Goal: Ask a question

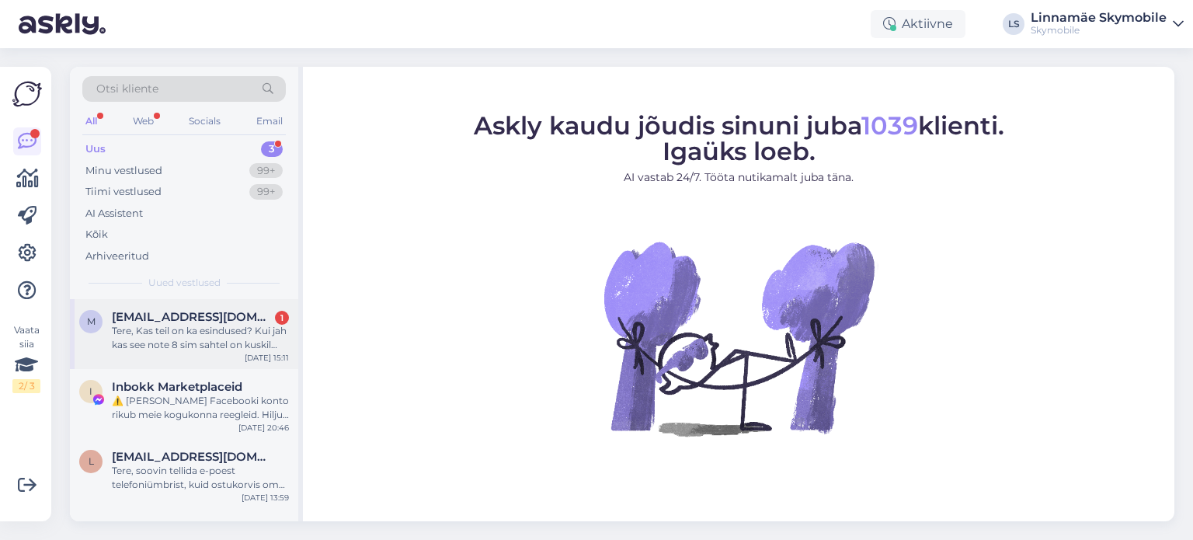
click at [231, 333] on div "Tere, Kas teil on ka esindused? Kui jah kas see note 8 sim sahtel on kuskil esi…" at bounding box center [200, 338] width 177 height 28
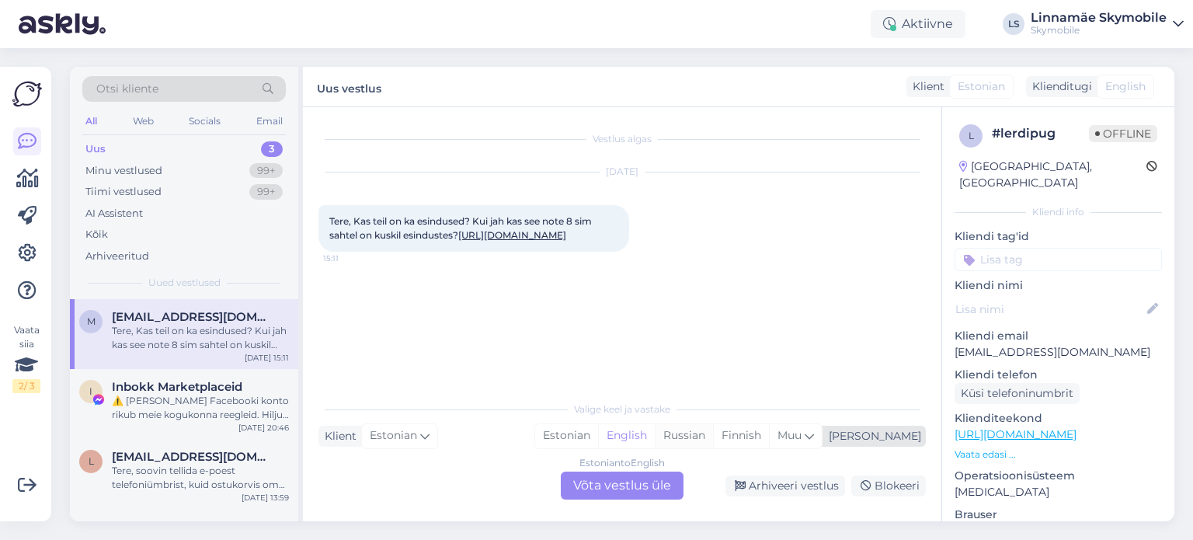
click at [713, 431] on div "Russian" at bounding box center [684, 435] width 58 height 23
click at [587, 484] on div "Estonian to Russian Võta vestlus üle" at bounding box center [622, 486] width 123 height 28
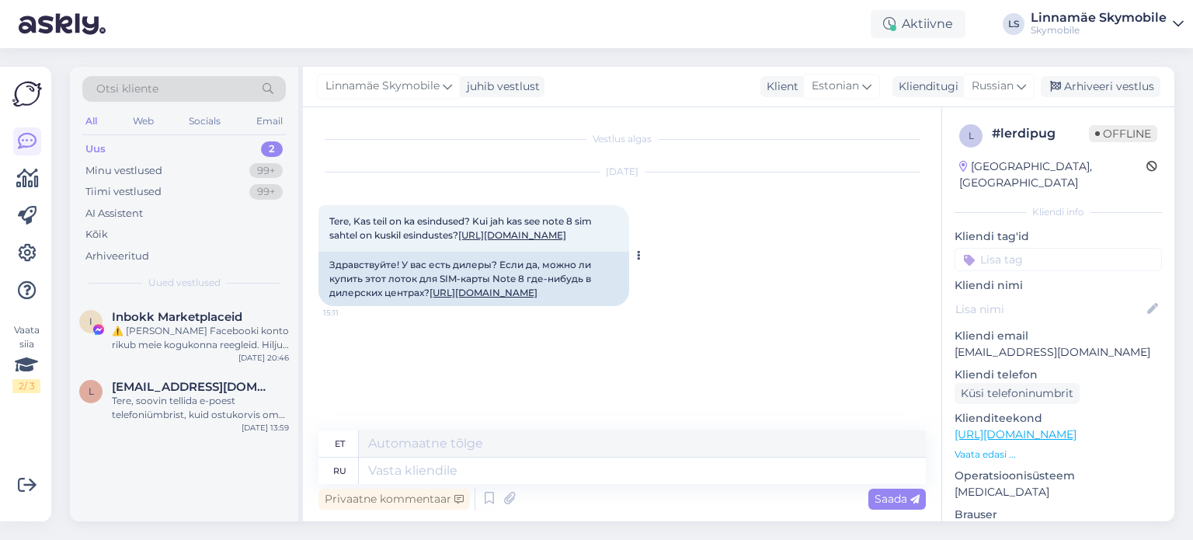
click at [472, 298] on link "[URL][DOMAIN_NAME]" at bounding box center [484, 293] width 108 height 12
click at [440, 475] on textarea at bounding box center [642, 471] width 567 height 26
type textarea "L"
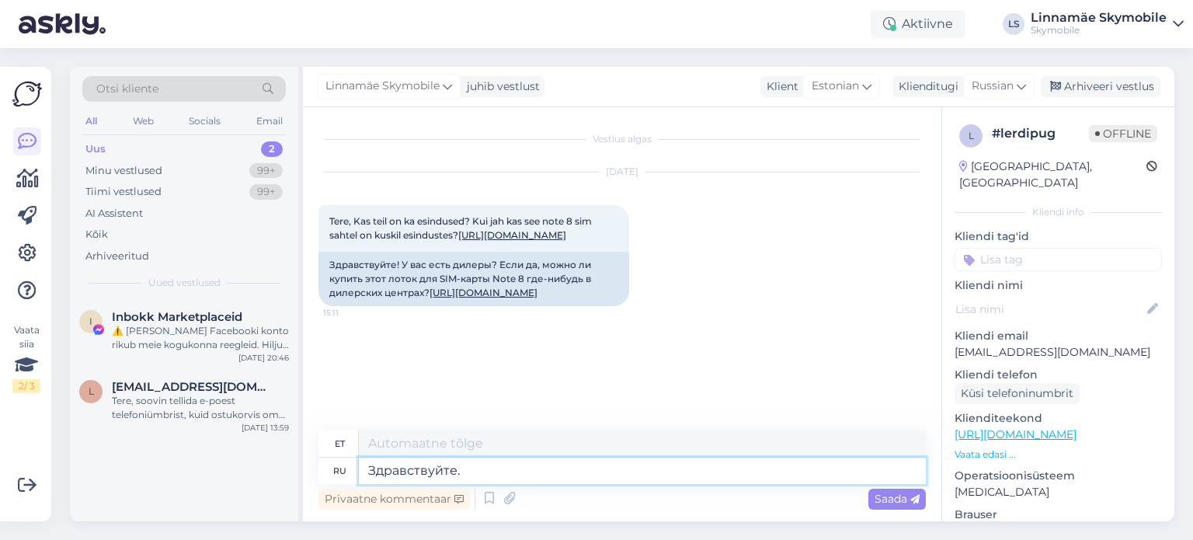
type textarea "Здравствуйте."
type textarea "Tere."
type textarea "Здравствуйте. Да"
type textarea "Tere. [GEOGRAPHIC_DATA]."
type textarea "Здравствуйте. Да,"
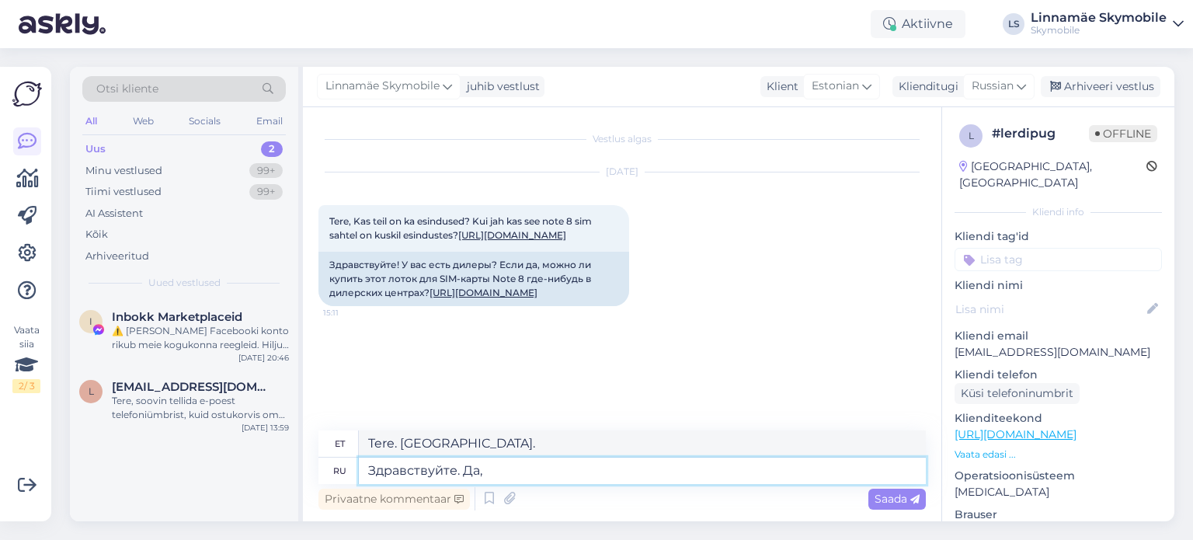
type textarea "Tere. [GEOGRAPHIC_DATA],"
type textarea "Здравствуйте. Да, Kristiine"
type textarea "Tere. [PERSON_NAME]."
type textarea "Здравствуйте. Да, Kristiine keskuses"
type textarea "Tere. Jah, Kristiine keskuses"
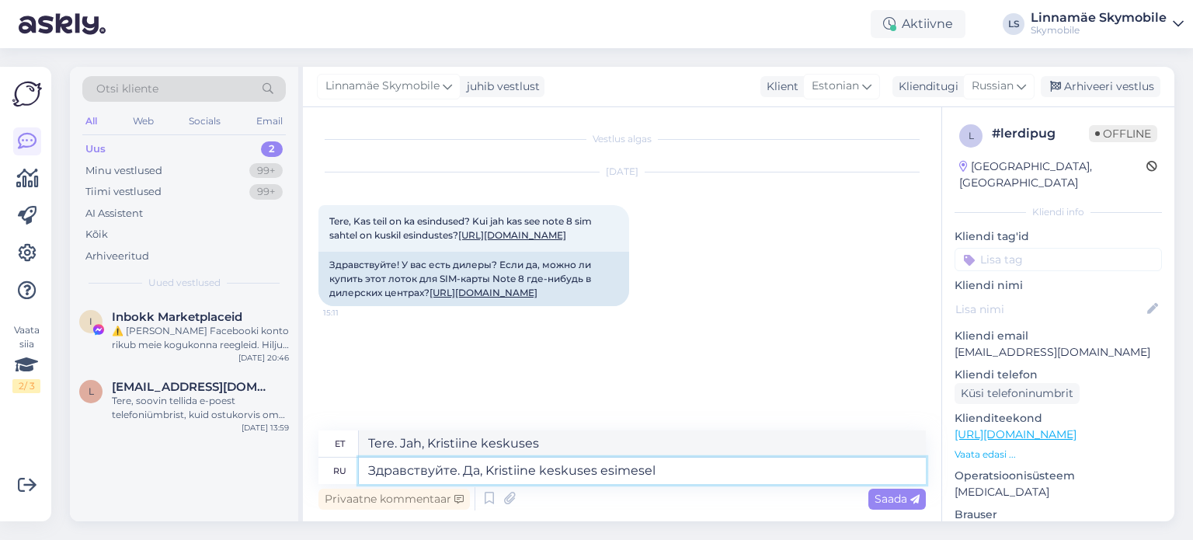
type textarea "Здравствуйте. Да, Kristiine keskuses esimesel"
type textarea "Tere. Jah, Kristiine keskuses esimesel"
type textarea "Здравствуйте. Да, Kristiine keskuses esimesel korrusel"
type textarea "Tere. Jah, Kristiine keskuses esimesel korrusel"
type textarea "Здравствуйте. Да, Kristiine keskus"
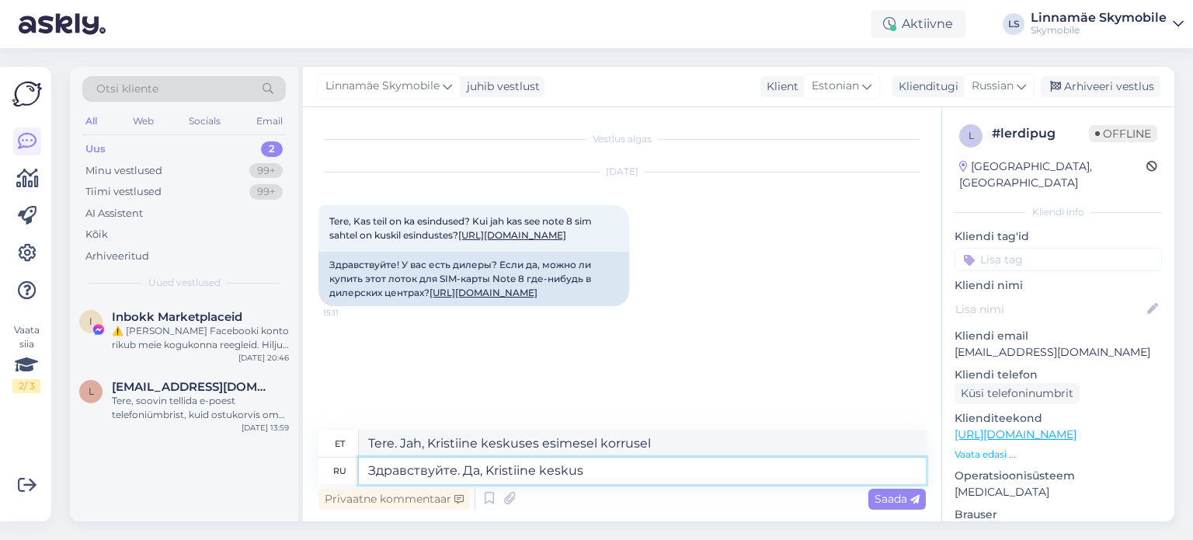
type textarea "Tere. Jah, Kristiine keskuse esimesel"
type textarea "Здравствуйте. Да, Kristiine ke"
type textarea "Tere. Jah, Kristiine ke"
type textarea "Здравствуйте. Да, Kr"
type textarea "Tere. [PERSON_NAME]."
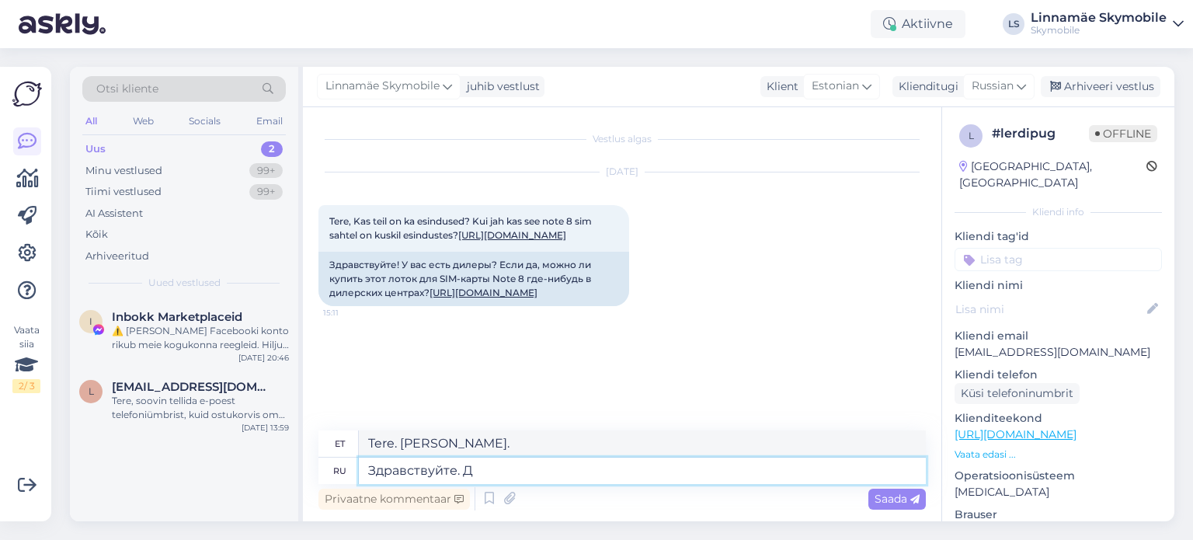
type textarea "Здравствуйте."
type textarea "Tere. [GEOGRAPHIC_DATA],"
type textarea "Здравствуй"
type textarea "Tere."
type textarea "З"
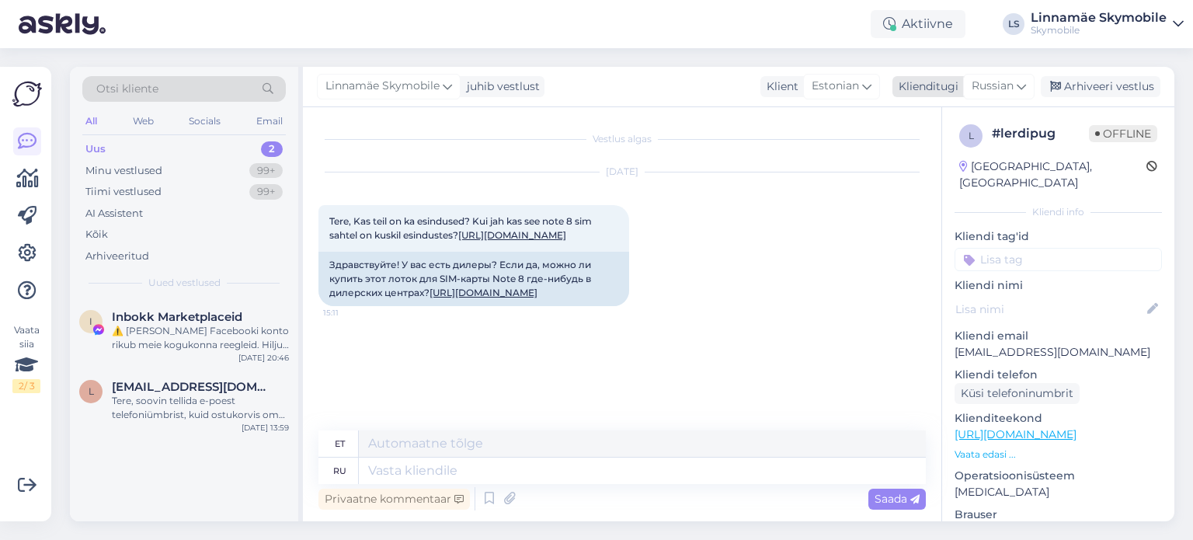
click at [990, 86] on span "Russian" at bounding box center [993, 86] width 42 height 17
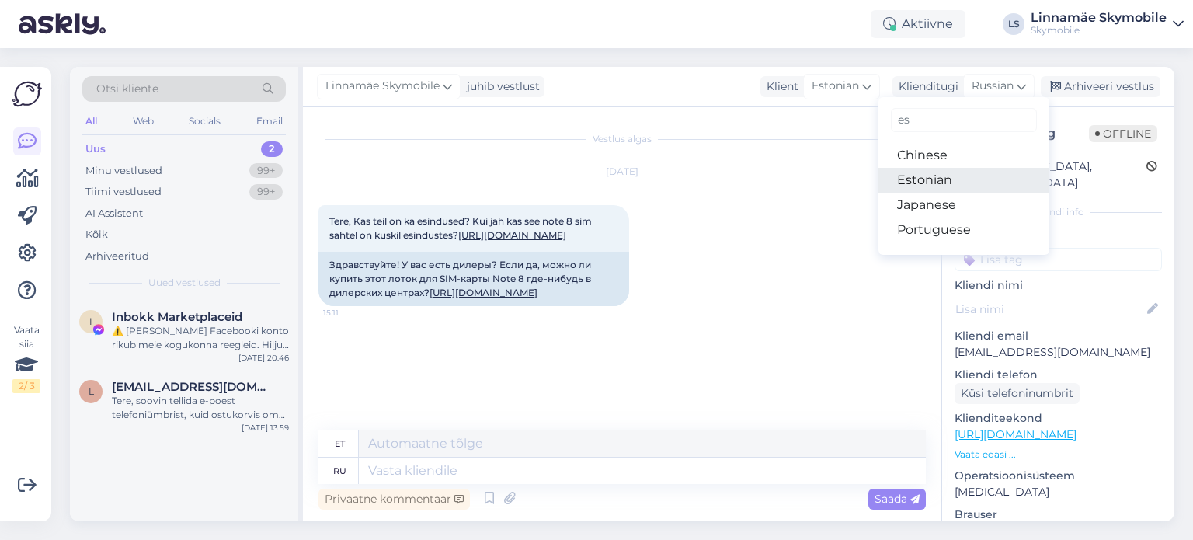
type input "es"
click at [953, 179] on link "Estonian" at bounding box center [964, 180] width 171 height 25
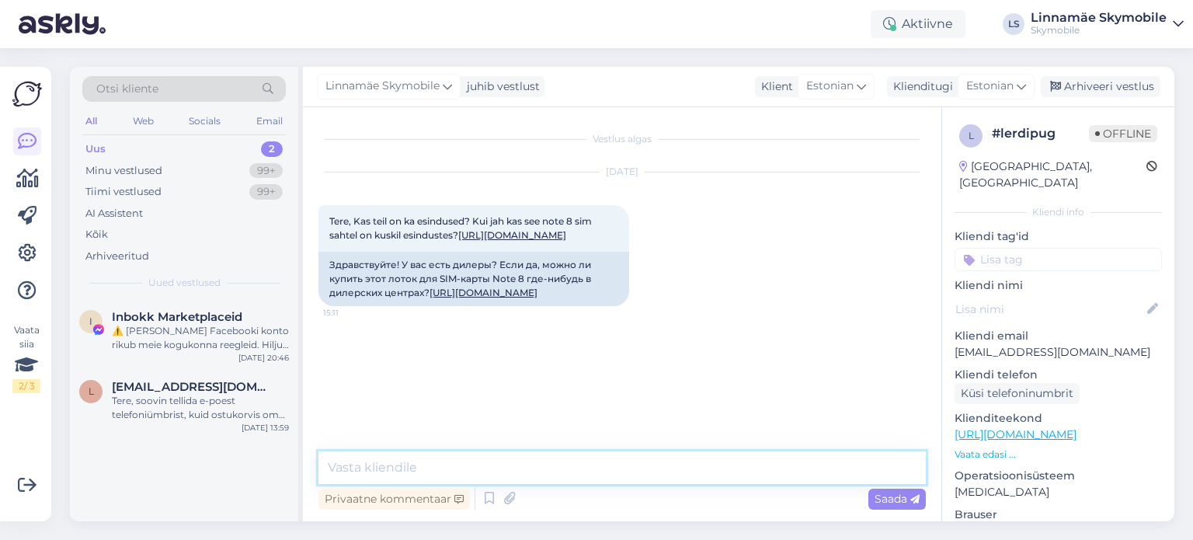
click at [510, 473] on textarea at bounding box center [621, 467] width 607 height 33
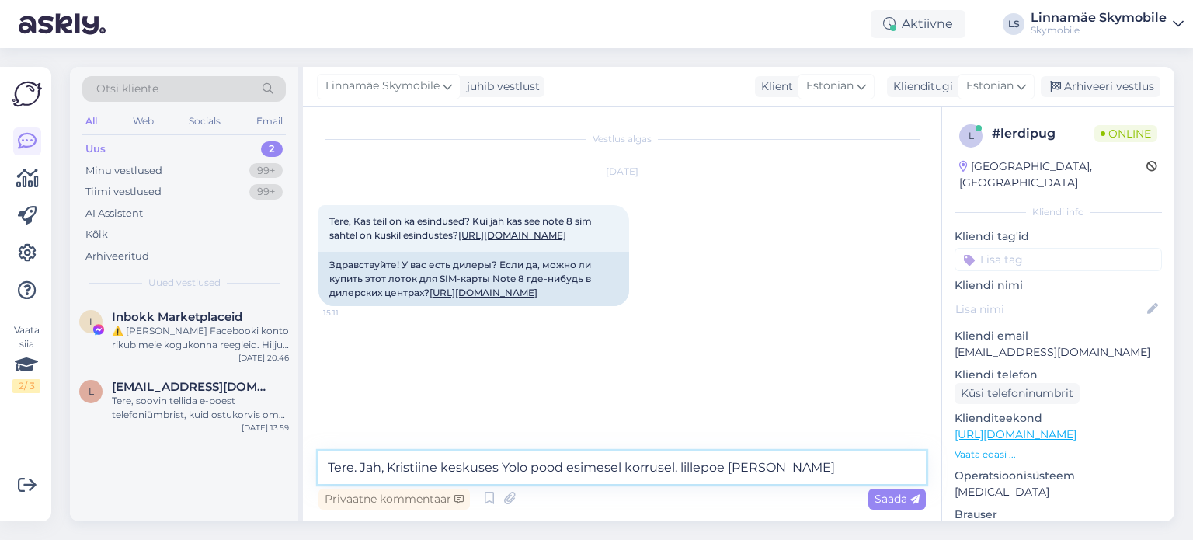
type textarea "Tere. Jah, Kristiine keskuses Yolo pood esimesel korrusel, lillepoe vastas"
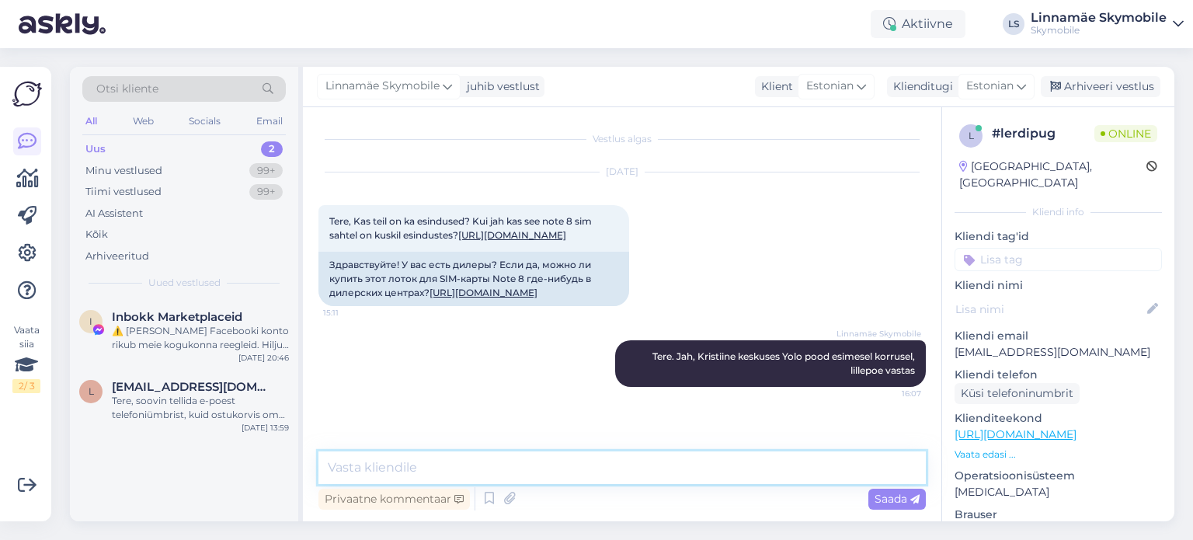
scroll to position [8, 0]
